Goal: Task Accomplishment & Management: Complete application form

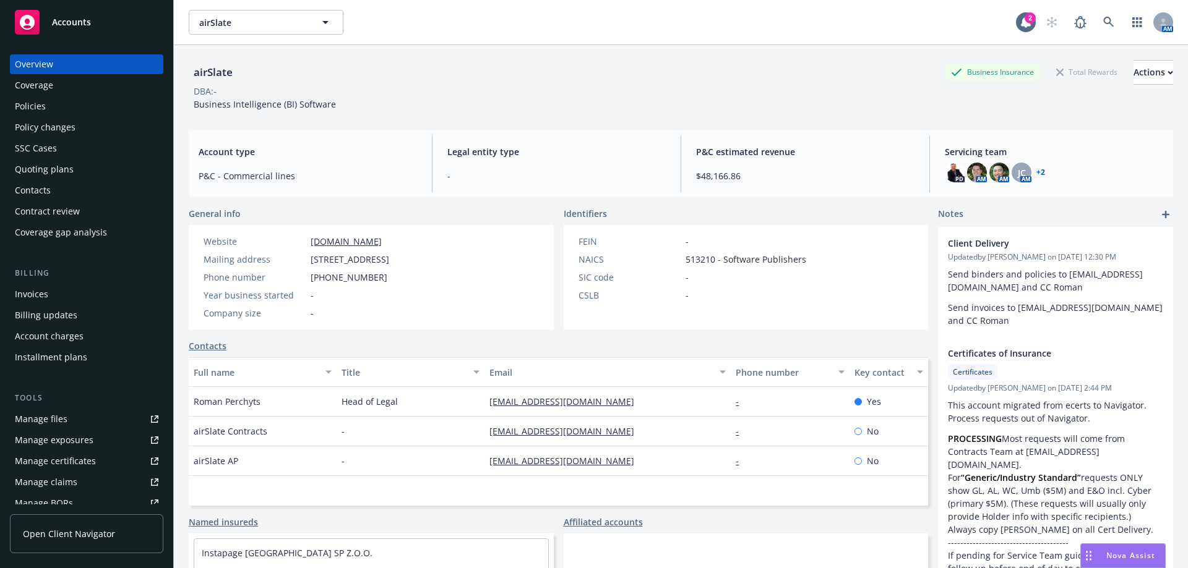
click at [131, 109] on div "Policies" at bounding box center [87, 107] width 144 height 20
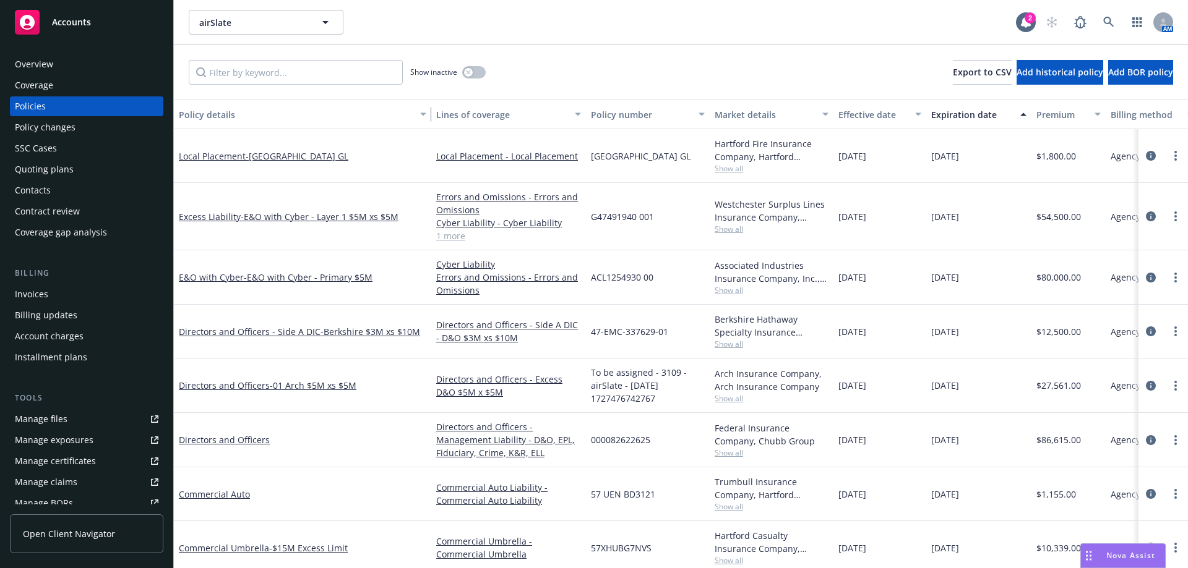
drag, startPoint x: 265, startPoint y: 120, endPoint x: 429, endPoint y: 133, distance: 165.1
click at [429, 133] on div "Policy details Lines of coverage Policy number Market details Effective date Ex…" at bounding box center [681, 334] width 1014 height 469
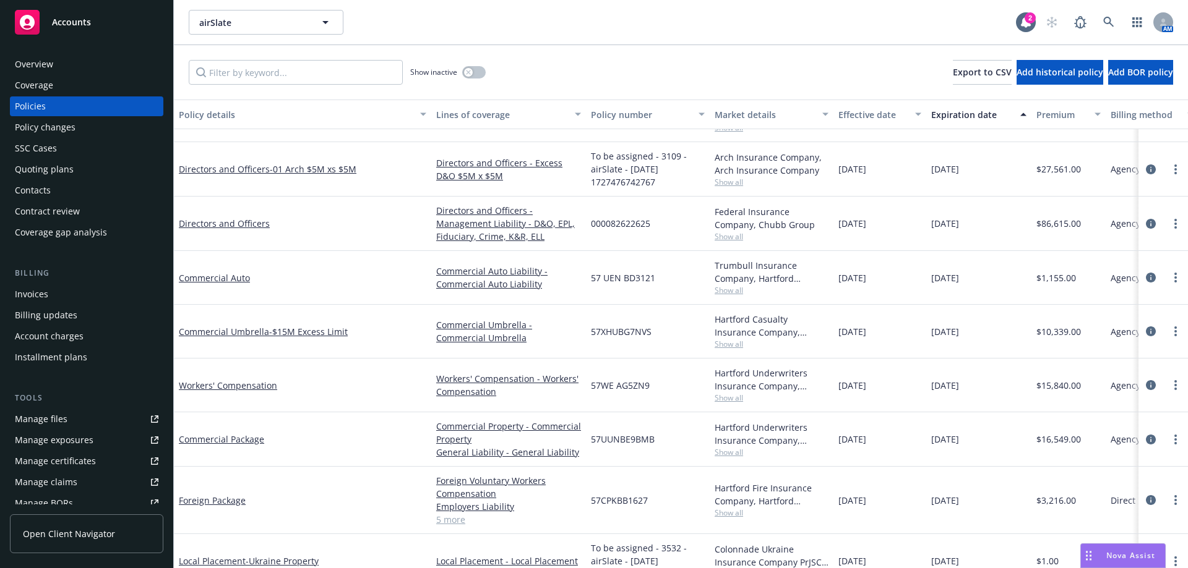
scroll to position [219, 0]
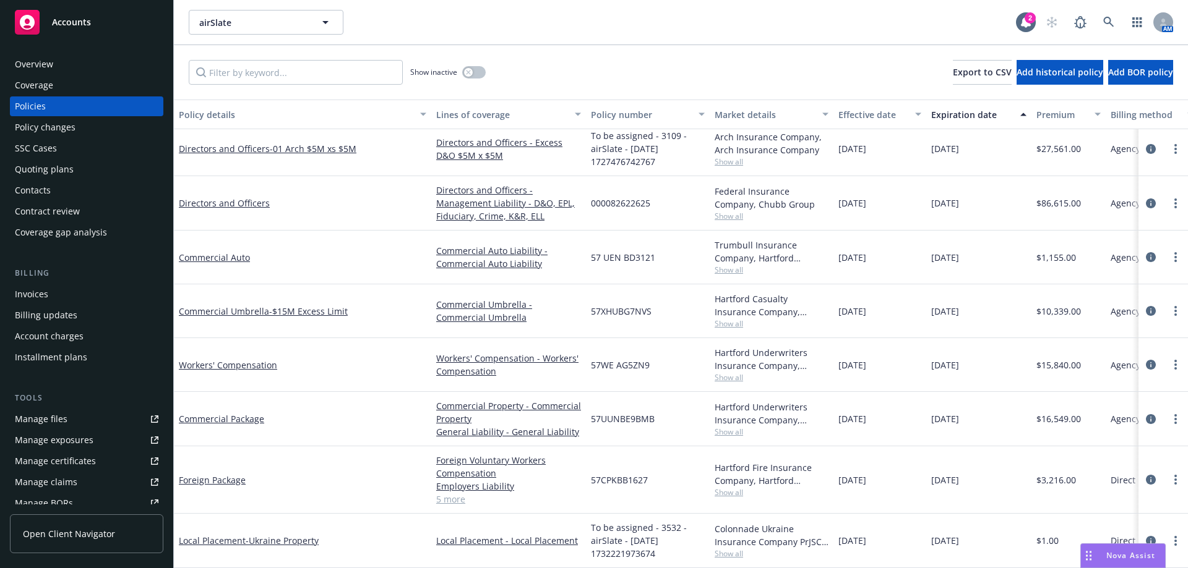
click at [737, 549] on span "Show all" at bounding box center [771, 554] width 114 height 11
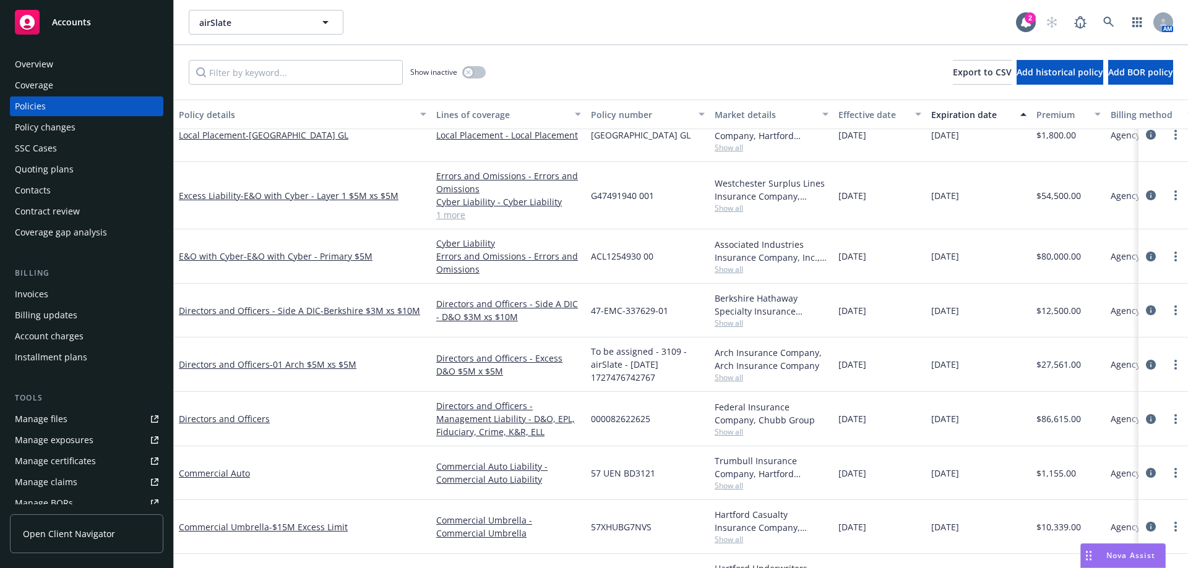
scroll to position [0, 0]
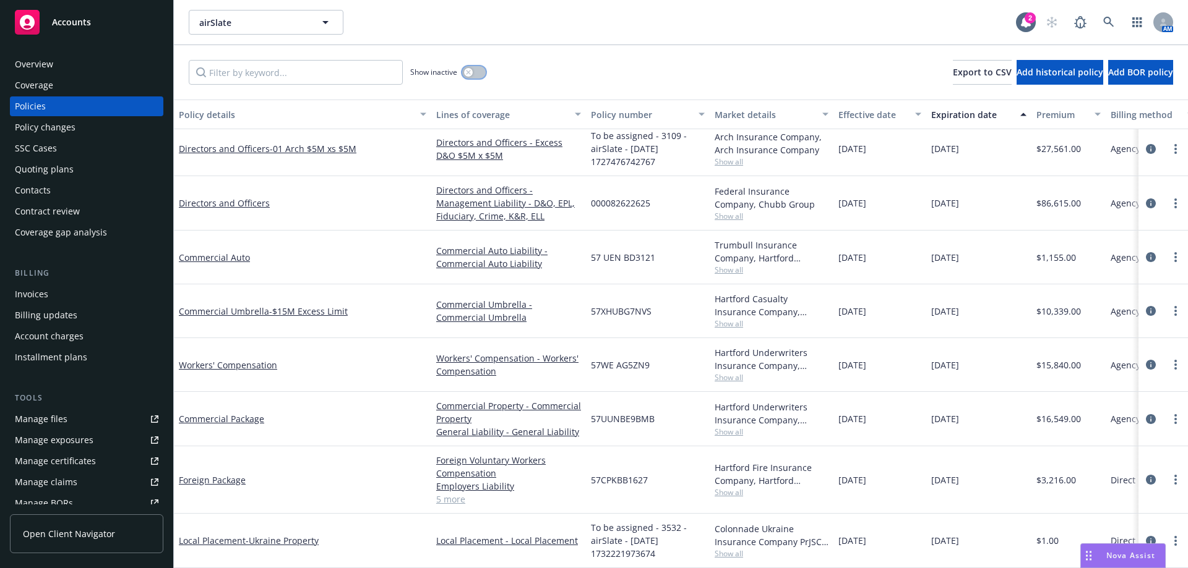
click at [471, 67] on button "button" at bounding box center [474, 72] width 24 height 12
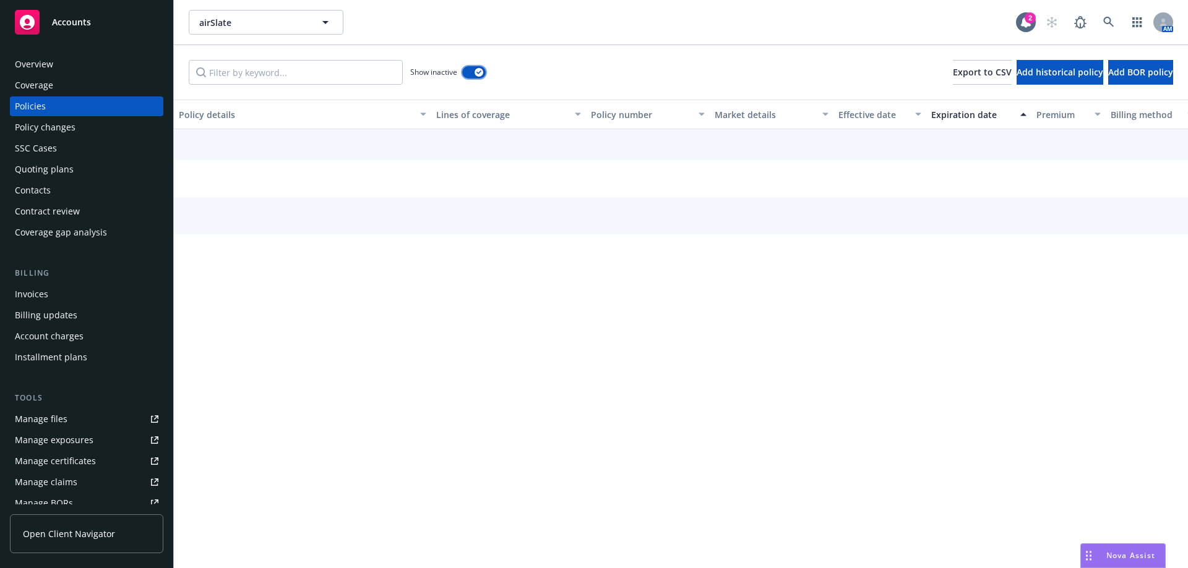
scroll to position [155, 0]
click at [267, 77] on input "Filter by keyword..." at bounding box center [296, 72] width 214 height 25
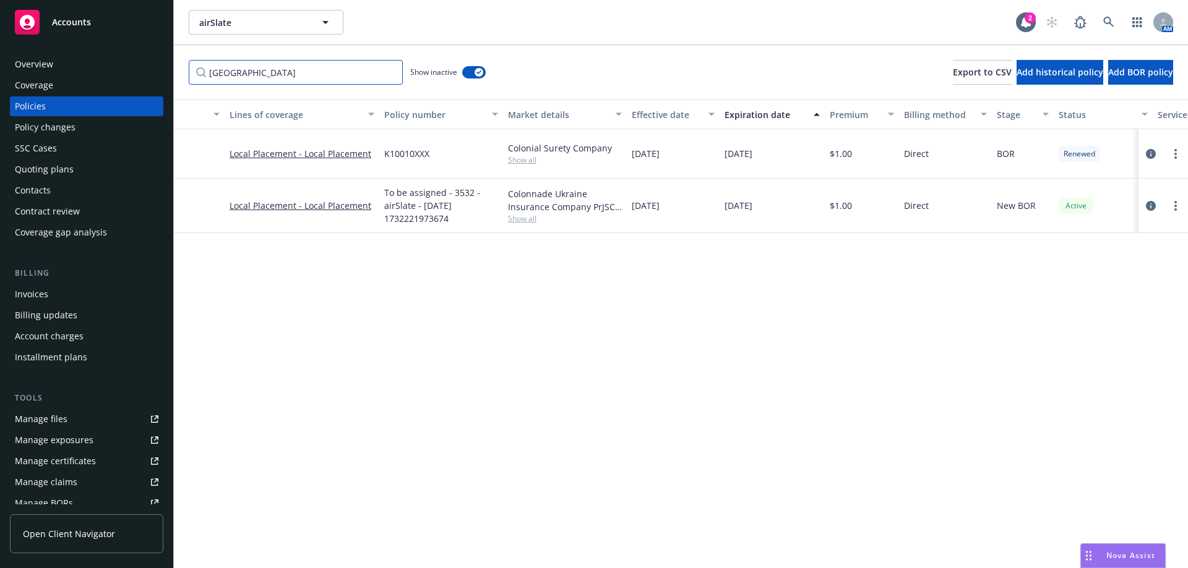
scroll to position [0, 0]
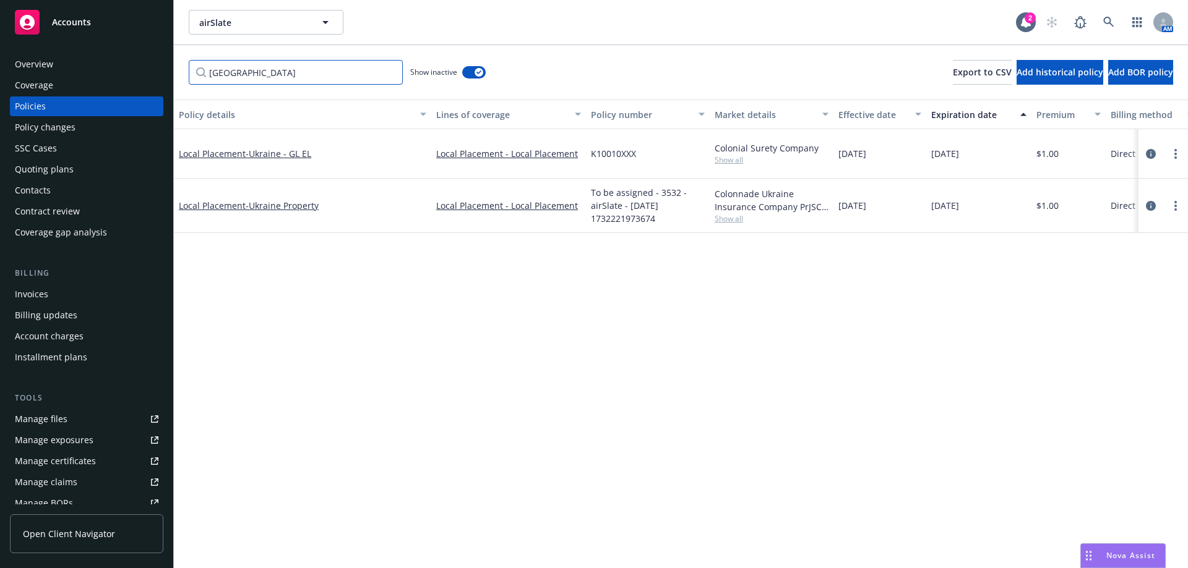
type input "[GEOGRAPHIC_DATA]"
click at [731, 157] on span "Show all" at bounding box center [771, 160] width 114 height 11
click at [243, 160] on div "Local Placement - [GEOGRAPHIC_DATA] - GL EL" at bounding box center [302, 153] width 257 height 49
click at [249, 153] on span "- [GEOGRAPHIC_DATA] - GL EL" at bounding box center [279, 154] width 66 height 12
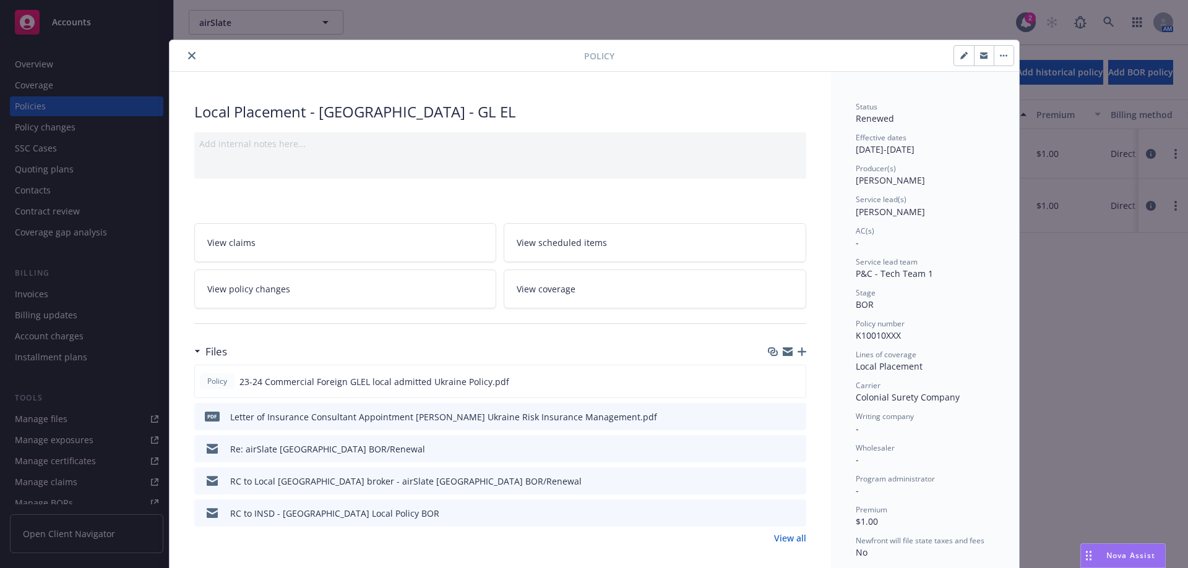
click at [994, 66] on div at bounding box center [983, 55] width 61 height 21
click at [1005, 57] on button "button" at bounding box center [1003, 56] width 20 height 20
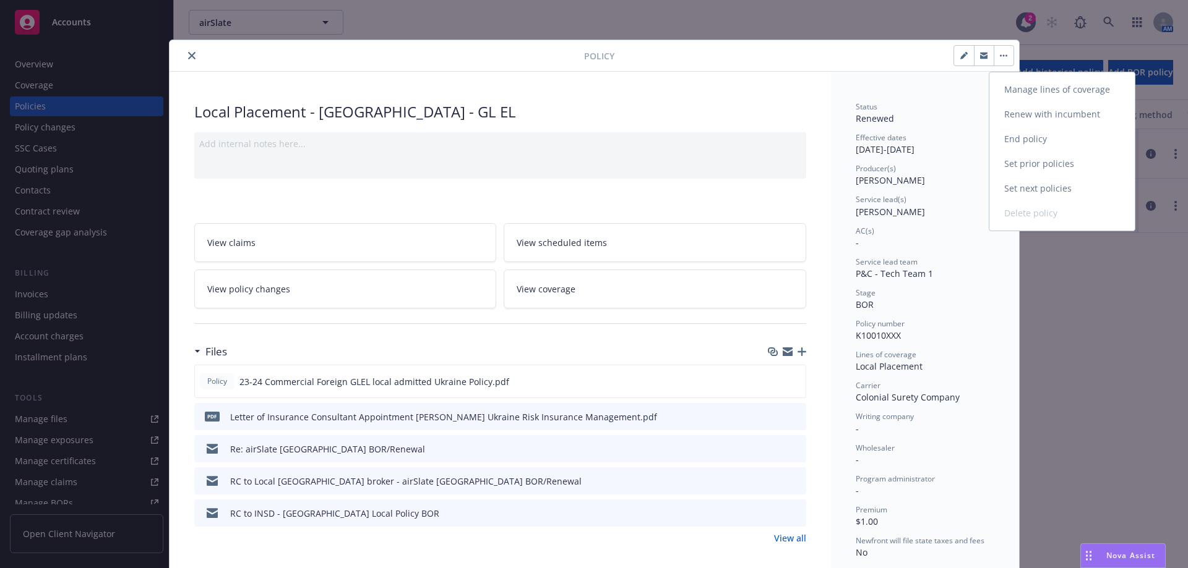
click at [1015, 109] on link "Renew with incumbent" at bounding box center [1061, 114] width 145 height 25
select select "12"
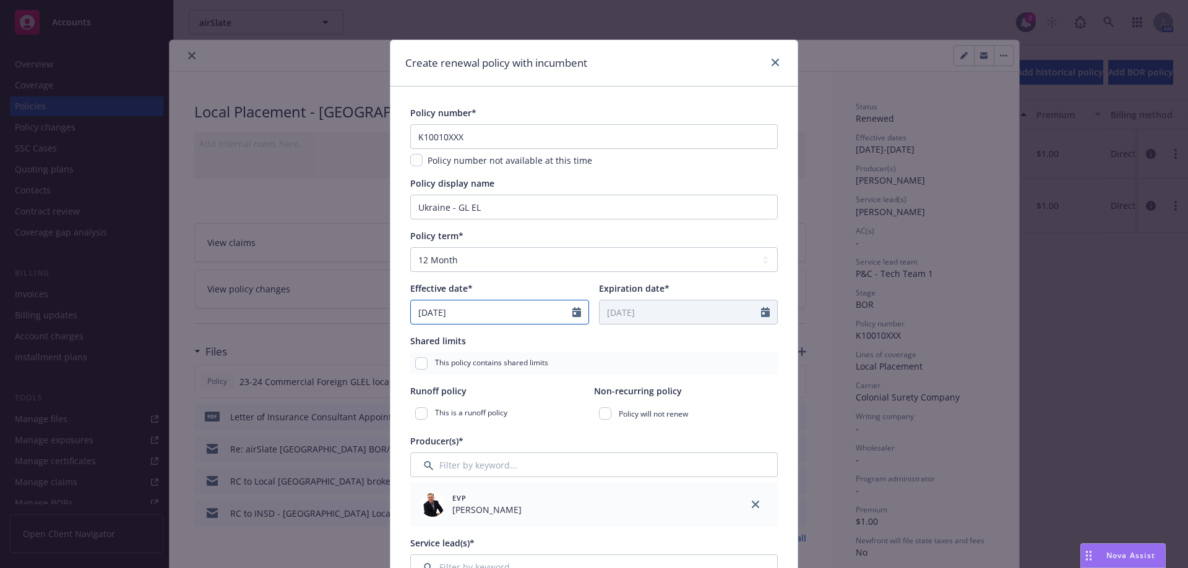
select select "9"
drag, startPoint x: 494, startPoint y: 317, endPoint x: 187, endPoint y: 328, distance: 307.0
click at [187, 328] on div "Create renewal policy with incumbent Policy number* K10010XXX Policy number not…" at bounding box center [594, 284] width 1188 height 568
type input "[DATE]"
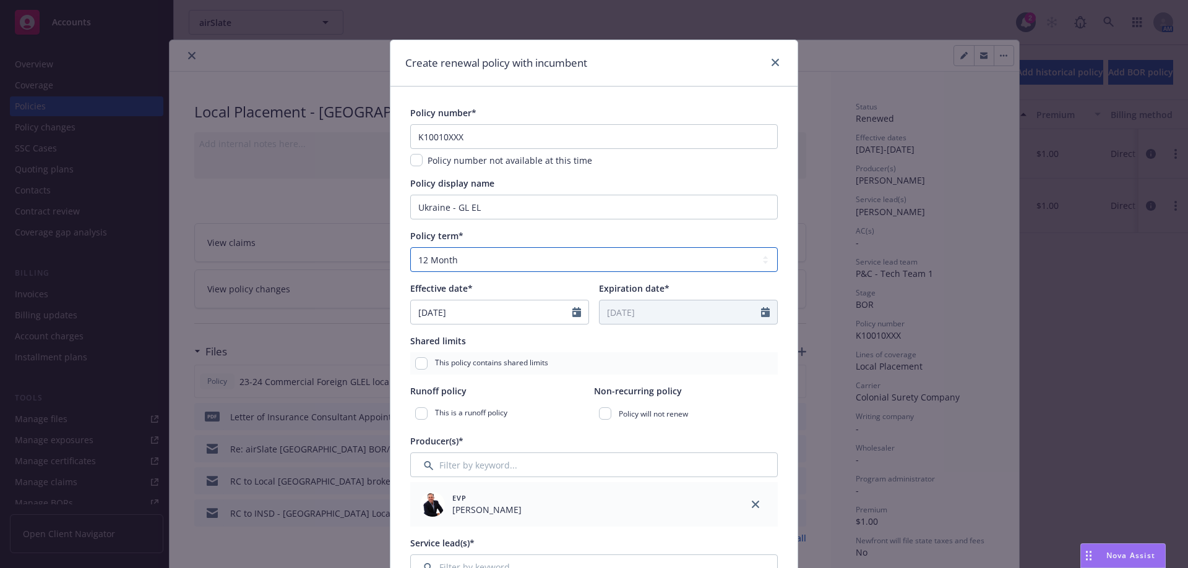
click at [441, 252] on select "Select policy term 12 Month 6 Month 4 Month 3 Month 2 Month 1 Month 36 Month (3…" at bounding box center [593, 259] width 367 height 25
select select "other"
click at [410, 247] on select "Select policy term 12 Month 6 Month 4 Month 3 Month 2 Month 1 Month 36 Month (3…" at bounding box center [593, 259] width 367 height 25
click at [657, 317] on input "Expiration date*" at bounding box center [679, 313] width 161 height 24
select select "8"
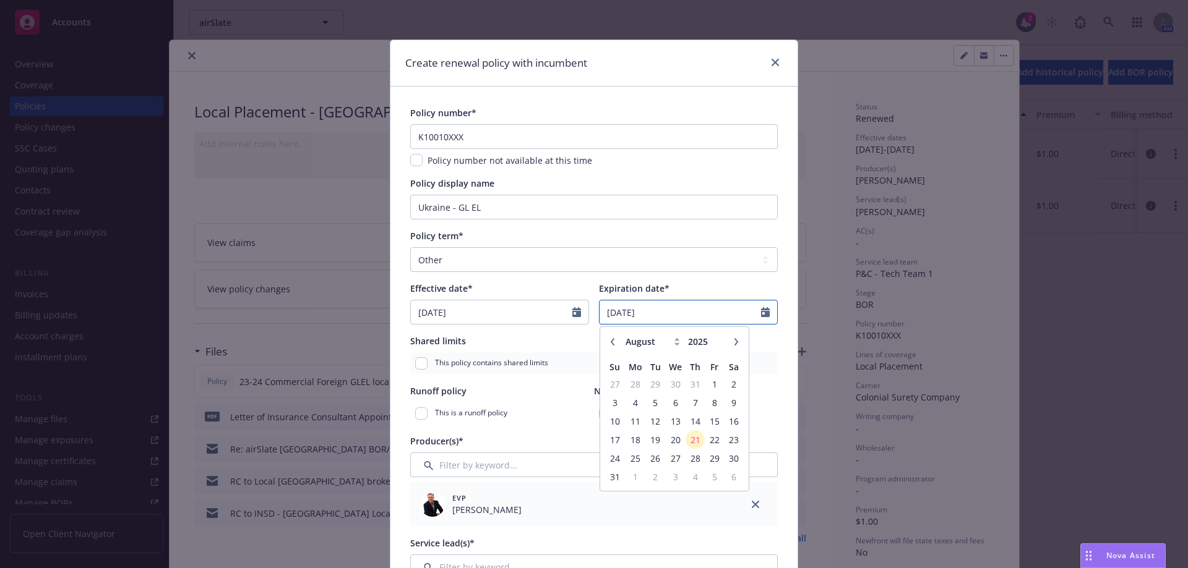
type input "[DATE]"
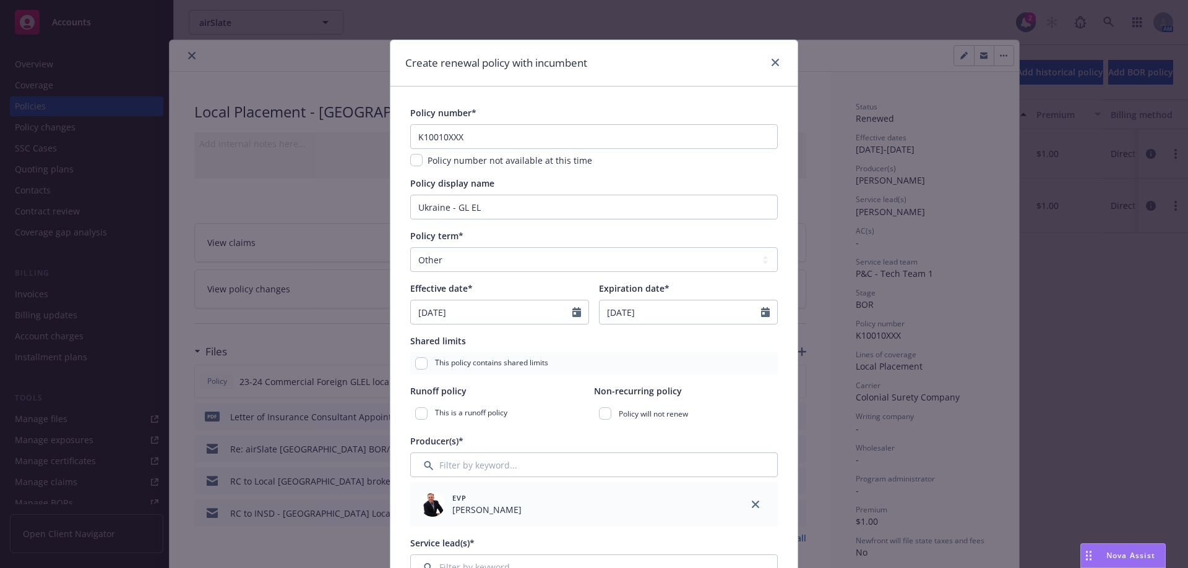
click at [641, 33] on div "Create renewal policy with incumbent Policy number* K10010XXX Policy number not…" at bounding box center [594, 284] width 1188 height 568
